Goal: Task Accomplishment & Management: Manage account settings

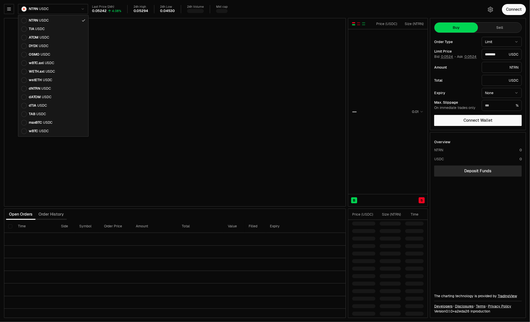
click at [44, 10] on html "Balance Earn Bitcoin Summer Bridge & Swap Orderbook Stake Ecosystem Governance …" at bounding box center [265, 161] width 530 height 322
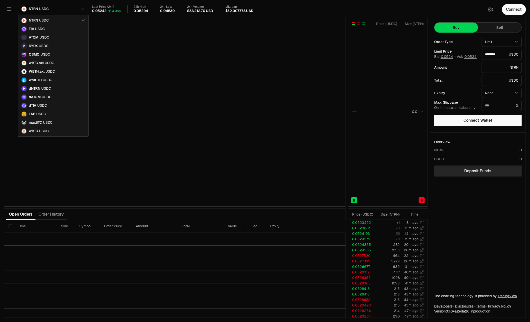
type input "********"
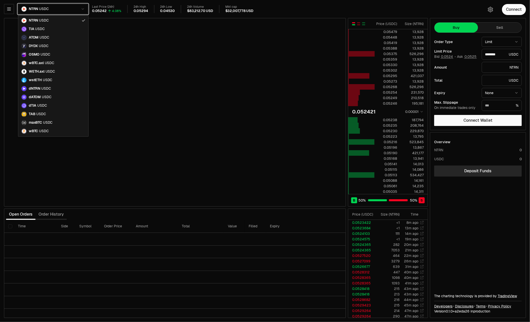
click at [8, 9] on html "Balance Earn Bitcoin Summer Bridge & Swap Orderbook Stake Ecosystem Governance …" at bounding box center [265, 161] width 530 height 322
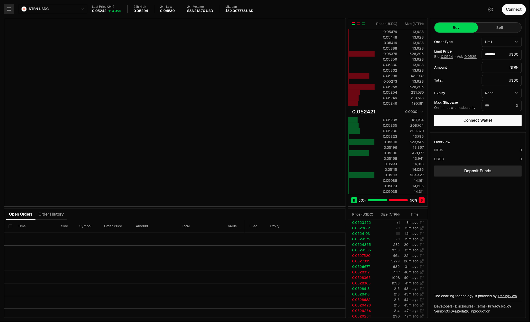
click at [8, 9] on icon "button" at bounding box center [9, 9] width 5 height 5
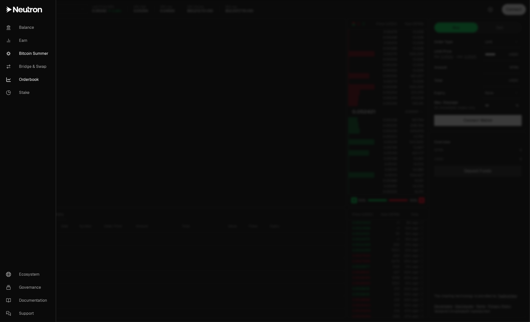
click at [28, 55] on link "Bitcoin Summer" at bounding box center [28, 53] width 52 height 13
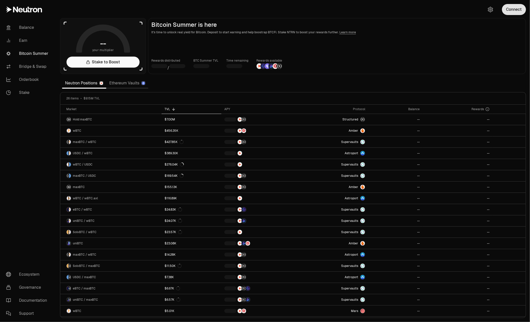
click at [514, 10] on button "Connect" at bounding box center [514, 9] width 24 height 11
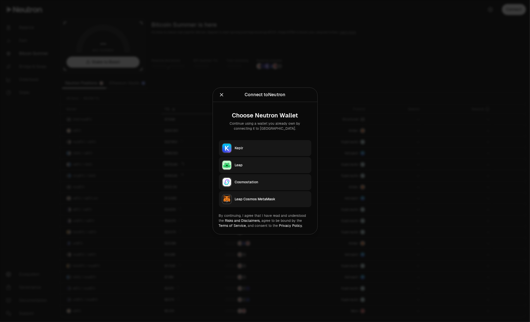
click at [242, 148] on div "Keplr" at bounding box center [272, 148] width 74 height 5
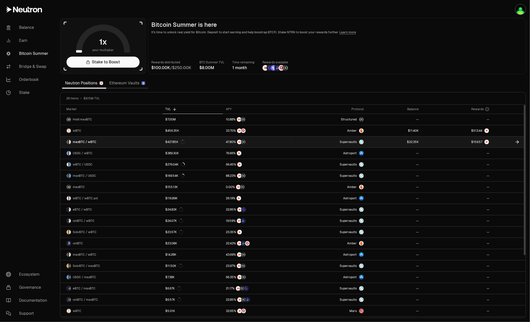
click at [320, 142] on link "Supervaults" at bounding box center [331, 141] width 72 height 11
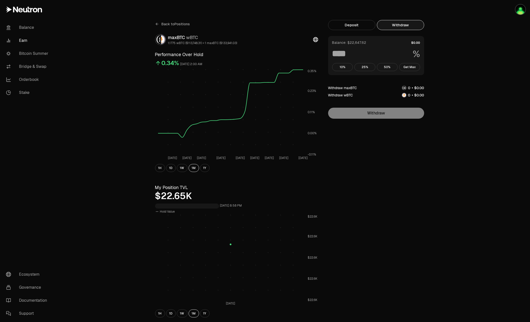
click at [412, 26] on button "Withdraw" at bounding box center [400, 25] width 47 height 10
click at [412, 67] on button "Get Max" at bounding box center [409, 67] width 21 height 8
type input "***"
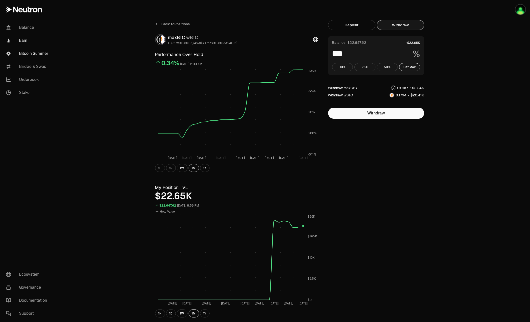
click at [34, 53] on link "Bitcoin Summer" at bounding box center [28, 53] width 52 height 13
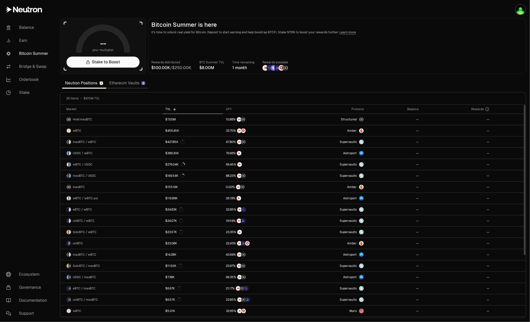
click at [415, 58] on main "Bitcoin Summer is here It's time to unlock real yield for Bitcoin. Deposit to s…" at bounding box center [337, 46] width 378 height 56
click at [29, 52] on link "Bitcoin Summer" at bounding box center [28, 53] width 52 height 13
click at [24, 40] on link "Earn" at bounding box center [28, 40] width 52 height 13
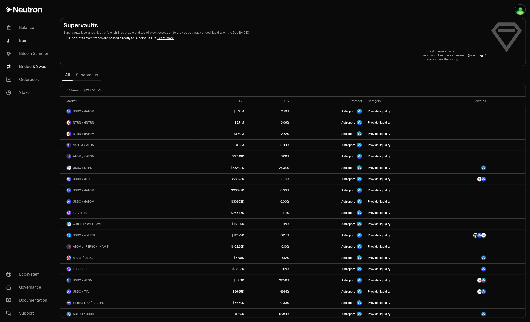
click at [31, 65] on link "Bridge & Swap" at bounding box center [28, 66] width 52 height 13
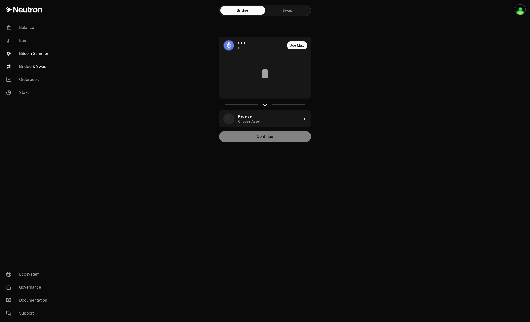
click at [33, 54] on link "Bitcoin Summer" at bounding box center [28, 53] width 52 height 13
